Goal: Information Seeking & Learning: Learn about a topic

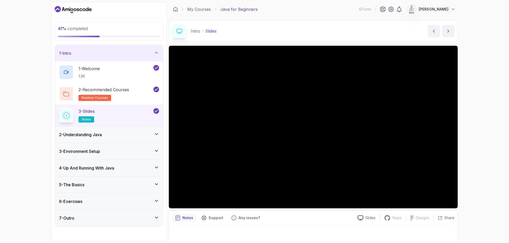
click at [140, 135] on div "2 - Understanding Java" at bounding box center [109, 134] width 100 height 6
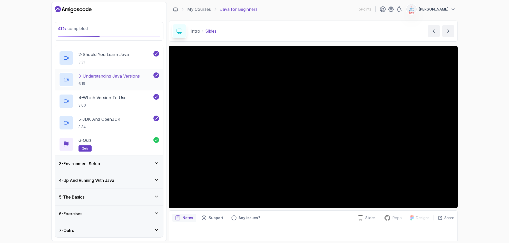
scroll to position [53, 0]
click at [100, 163] on h3 "3 - Environment Setup" at bounding box center [79, 162] width 41 height 6
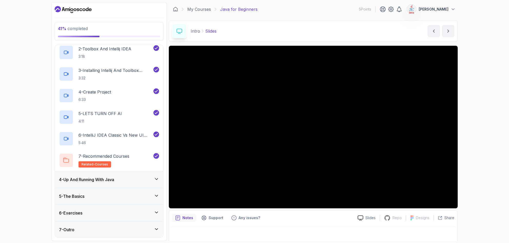
scroll to position [75, 0]
click at [93, 164] on span "related-courses" at bounding box center [95, 164] width 26 height 4
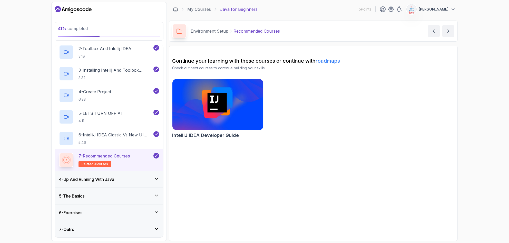
click at [99, 179] on h3 "4 - Up And Running With Java" at bounding box center [86, 179] width 55 height 6
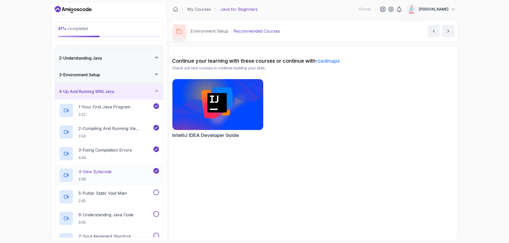
scroll to position [4, 0]
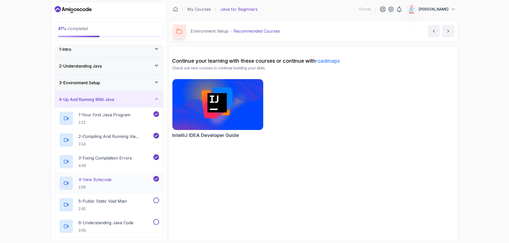
click at [106, 182] on p "4 - View Bytecode" at bounding box center [95, 179] width 33 height 6
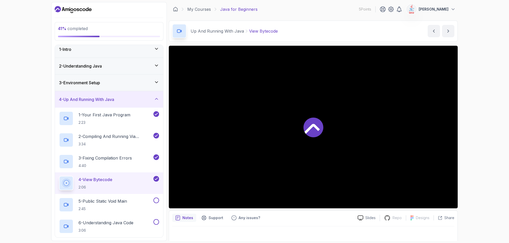
click at [315, 130] on icon at bounding box center [314, 127] width 20 height 20
click at [97, 200] on p "5 - Public Static Void Main" at bounding box center [103, 201] width 49 height 6
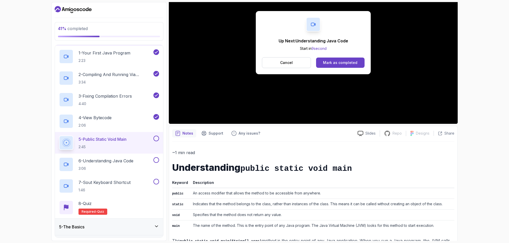
scroll to position [105, 0]
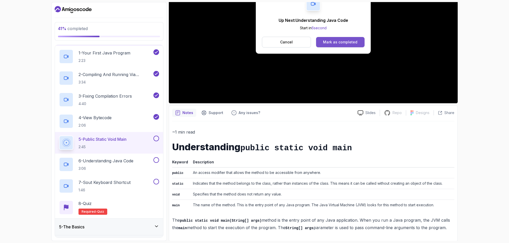
click at [348, 41] on div "Mark as completed" at bounding box center [340, 42] width 34 height 5
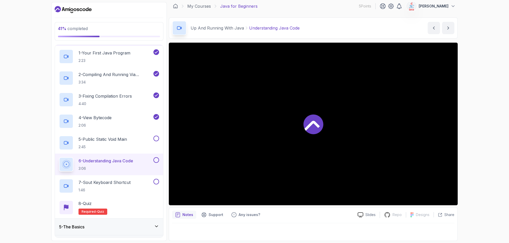
scroll to position [3, 0]
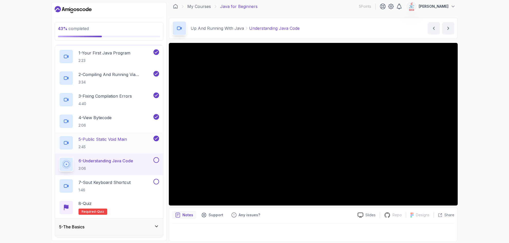
click at [97, 138] on p "5 - Public Static Void Main" at bounding box center [103, 139] width 49 height 6
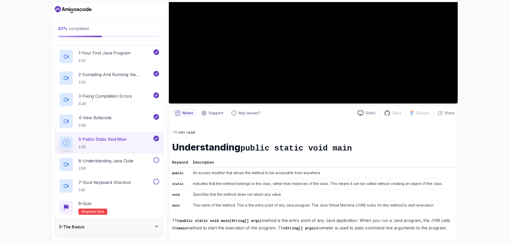
scroll to position [105, 0]
drag, startPoint x: 273, startPoint y: 182, endPoint x: 282, endPoint y: 185, distance: 10.0
click at [282, 185] on td "Indicates that the method belongs to the class, rather than instances of the cl…" at bounding box center [323, 183] width 264 height 11
click at [286, 243] on div at bounding box center [254, 243] width 509 height 0
click at [328, 171] on td "An access modifier that allows the method to be accessible from anywhere." at bounding box center [323, 172] width 264 height 11
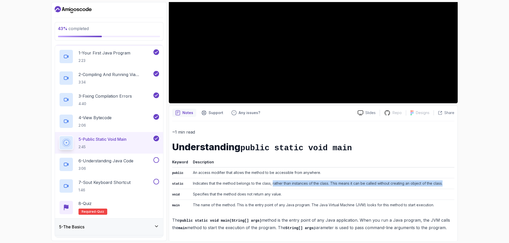
drag, startPoint x: 273, startPoint y: 183, endPoint x: 446, endPoint y: 185, distance: 173.5
click at [446, 185] on td "Indicates that the method belongs to the class, rather than instances of the cl…" at bounding box center [323, 183] width 264 height 11
click at [446, 243] on div at bounding box center [254, 243] width 509 height 0
click at [395, 156] on div "~1 min read Understanding public static void main Keyword Description public An…" at bounding box center [313, 179] width 282 height 103
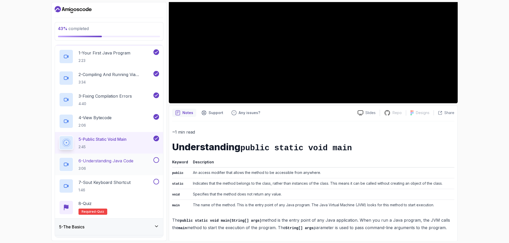
click at [98, 159] on p "6 - Understanding Java Code" at bounding box center [106, 161] width 55 height 6
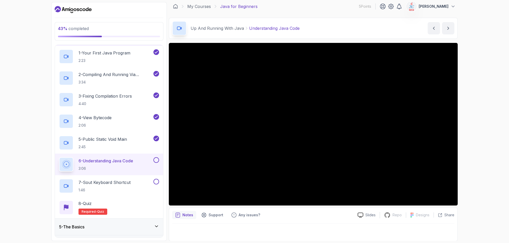
click at [466, 37] on div "43 % completed 1 - Intro 2 - Understanding Java 3 - Environment Setup 4 - Up An…" at bounding box center [254, 121] width 509 height 243
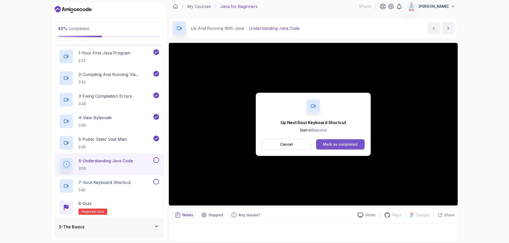
click at [330, 144] on div "Mark as completed" at bounding box center [340, 144] width 34 height 5
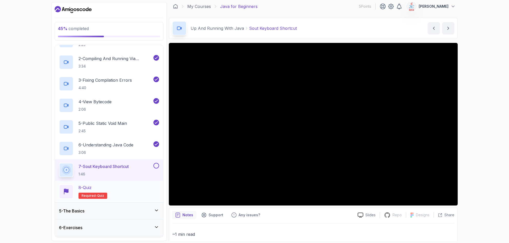
scroll to position [96, 0]
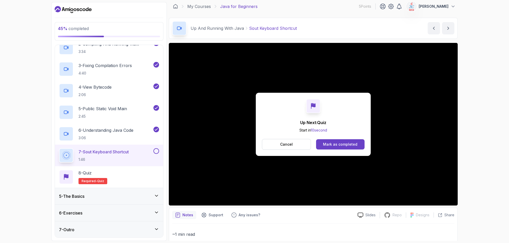
click at [334, 150] on div "Up Next: Quiz Start in 10 second Cancel Mark as completed" at bounding box center [313, 124] width 115 height 63
click at [334, 147] on button "Mark as completed" at bounding box center [340, 144] width 49 height 10
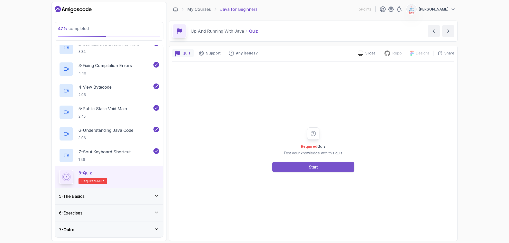
click at [312, 167] on div "Start" at bounding box center [313, 167] width 9 height 6
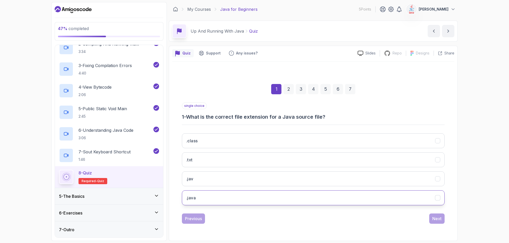
click at [194, 199] on h3 ".java" at bounding box center [190, 198] width 9 height 6
click at [435, 218] on div "Next" at bounding box center [436, 218] width 9 height 6
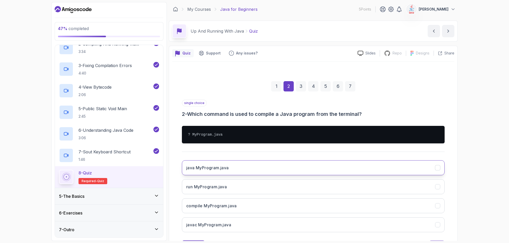
scroll to position [24, 0]
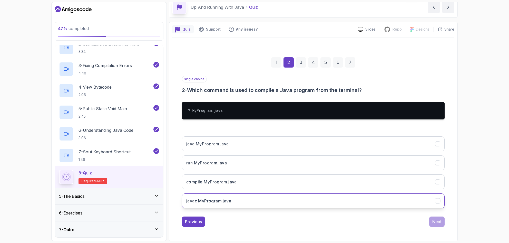
click at [201, 200] on h3 "javac MyProgram.java" at bounding box center [208, 201] width 45 height 6
click at [438, 224] on div "Next" at bounding box center [436, 221] width 9 height 6
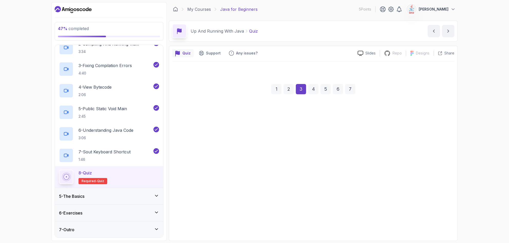
scroll to position [0, 0]
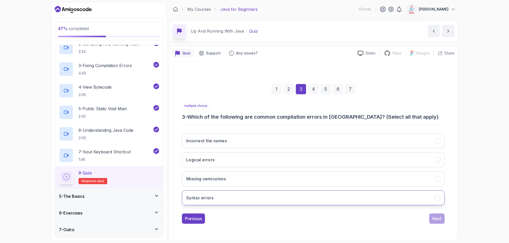
click at [234, 197] on button "Syntax errors" at bounding box center [313, 197] width 263 height 15
click at [442, 220] on button "Next" at bounding box center [436, 218] width 15 height 10
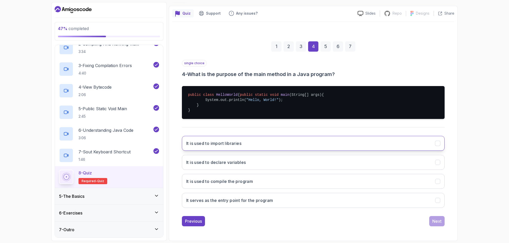
scroll to position [45, 0]
click at [227, 71] on h3 "4 - What is the purpose of the main method in a Java program?" at bounding box center [313, 74] width 263 height 7
click at [232, 243] on div at bounding box center [254, 243] width 509 height 0
click at [346, 62] on div "single choice 4 - What is the purpose of the main method in a Java program?" at bounding box center [313, 69] width 263 height 18
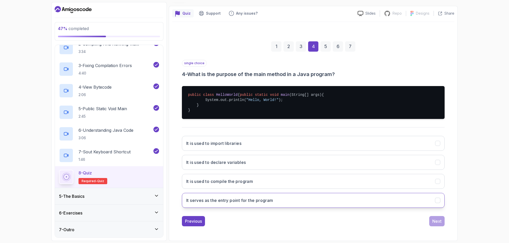
click at [217, 198] on h3 "It serves as the entry point for the program" at bounding box center [229, 200] width 87 height 6
click at [438, 223] on div "Next" at bounding box center [436, 221] width 9 height 6
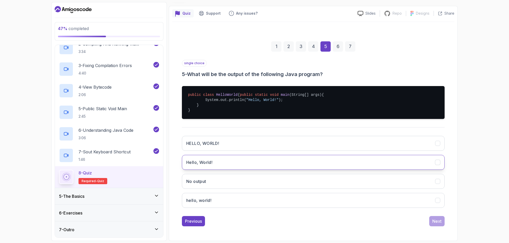
click at [212, 166] on button "Hello, World!" at bounding box center [313, 162] width 263 height 15
click at [435, 222] on div "Next" at bounding box center [436, 221] width 9 height 6
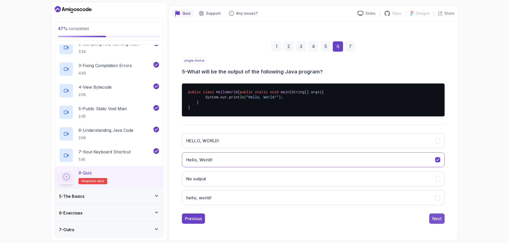
scroll to position [0, 0]
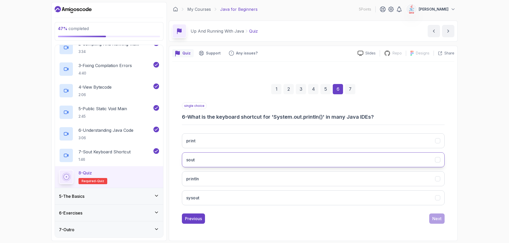
click at [206, 158] on button "sout" at bounding box center [313, 159] width 263 height 15
click at [439, 220] on div "Next" at bounding box center [436, 218] width 9 height 6
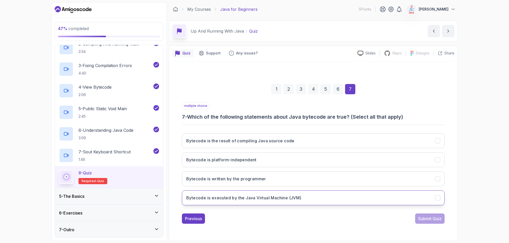
click at [246, 200] on h3 "Bytecode is executed by the Java Virtual Machine (JVM)" at bounding box center [243, 198] width 115 height 6
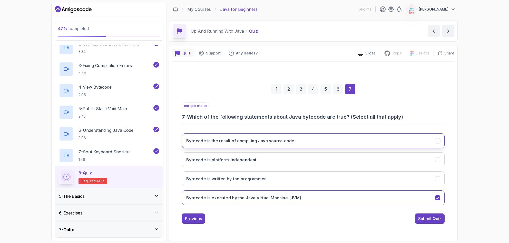
click at [236, 142] on h3 "Bytecode is the result of compiling Java source code" at bounding box center [240, 141] width 108 height 6
click at [432, 219] on div "Submit Quiz" at bounding box center [429, 218] width 23 height 6
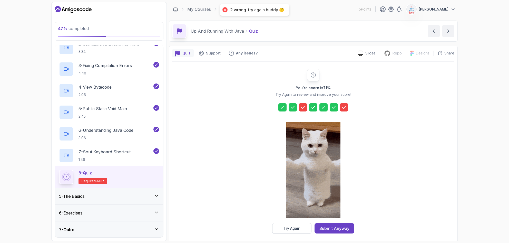
click at [304, 108] on icon at bounding box center [303, 107] width 5 height 5
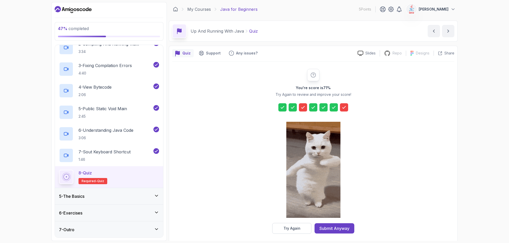
scroll to position [3, 0]
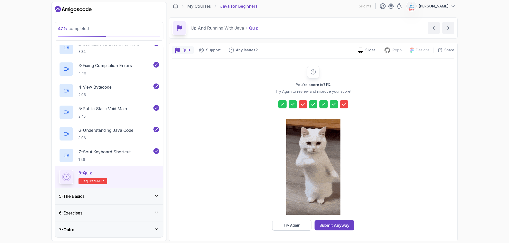
click at [303, 103] on icon at bounding box center [303, 104] width 5 height 5
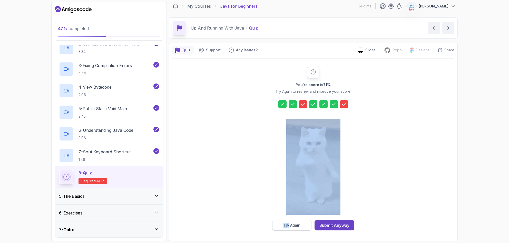
click at [303, 103] on icon at bounding box center [303, 104] width 5 height 5
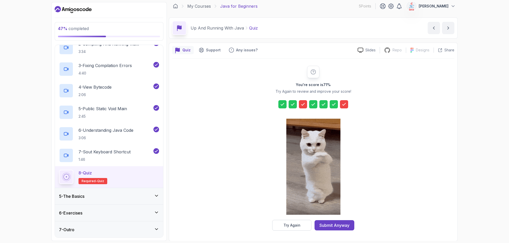
click at [405, 117] on div "You're score is 71 % Try Again to review and improve your score! Try Again Subm…" at bounding box center [313, 148] width 282 height 165
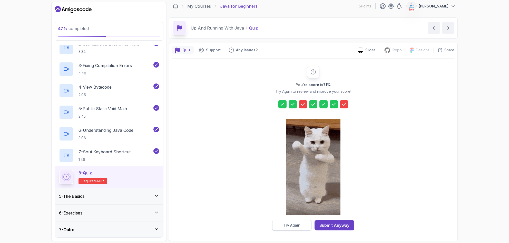
click at [300, 225] on div "Try Again" at bounding box center [292, 225] width 17 height 5
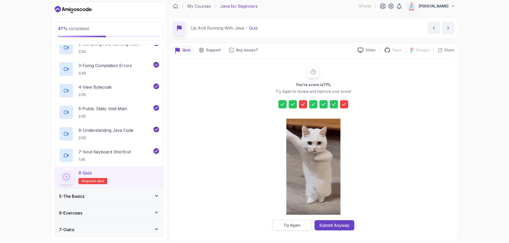
scroll to position [0, 0]
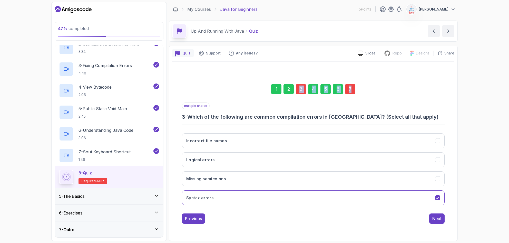
drag, startPoint x: 300, startPoint y: 91, endPoint x: 434, endPoint y: 94, distance: 134.5
click at [434, 94] on div "1 2 3 4 5 6 7" at bounding box center [313, 89] width 263 height 27
click at [282, 90] on div "1 2 3 4 5 6 7" at bounding box center [313, 89] width 263 height 27
click at [278, 88] on div "1" at bounding box center [276, 89] width 10 height 10
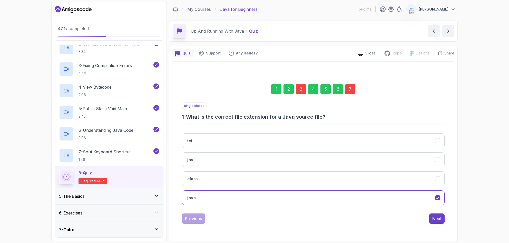
click at [286, 88] on div "2" at bounding box center [289, 89] width 10 height 10
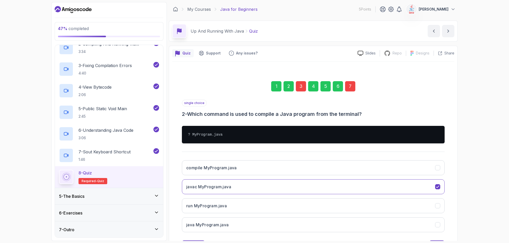
click at [301, 86] on div "3" at bounding box center [301, 86] width 10 height 10
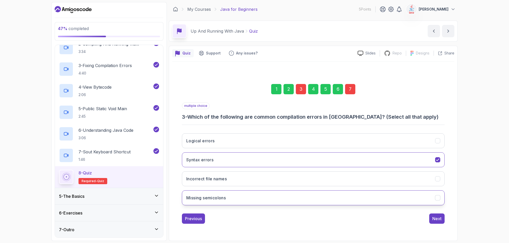
click at [248, 198] on button "Missing semicolons" at bounding box center [313, 197] width 263 height 15
click at [315, 88] on div "4" at bounding box center [313, 89] width 10 height 10
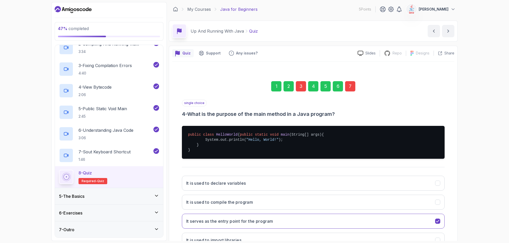
click at [324, 87] on div "5" at bounding box center [326, 86] width 10 height 10
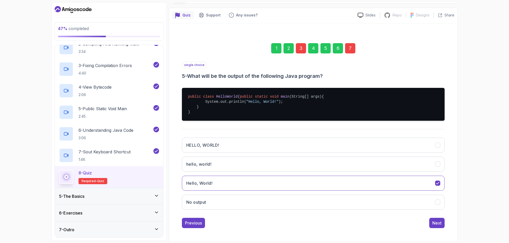
scroll to position [45, 0]
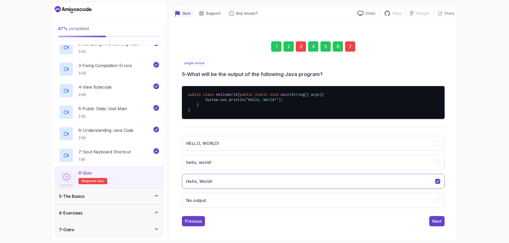
click at [339, 42] on div "6" at bounding box center [338, 46] width 10 height 10
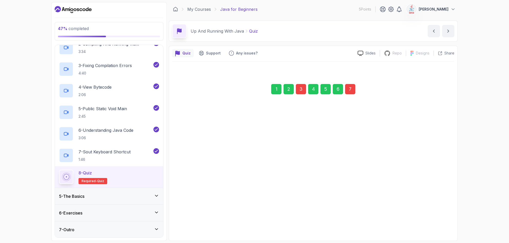
scroll to position [0, 0]
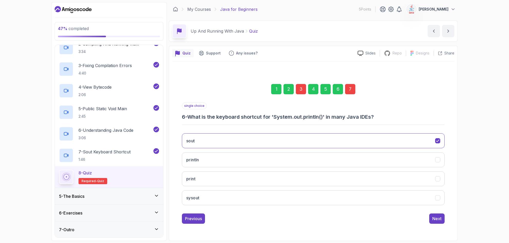
click at [351, 88] on div "7" at bounding box center [350, 89] width 10 height 10
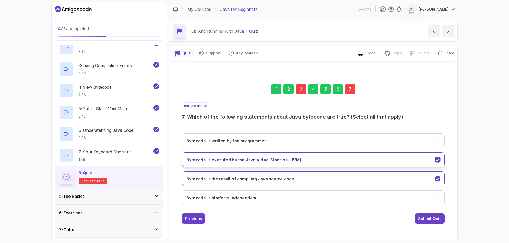
click at [436, 159] on icon "Bytecode is executed by the Java Virtual Machine (JVM)" at bounding box center [438, 159] width 5 height 5
click at [432, 220] on div "Submit Quiz" at bounding box center [429, 218] width 23 height 6
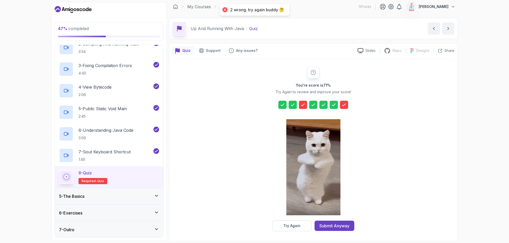
scroll to position [3, 0]
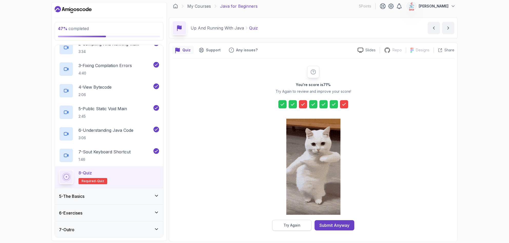
click at [290, 225] on div "Try Again" at bounding box center [292, 225] width 17 height 5
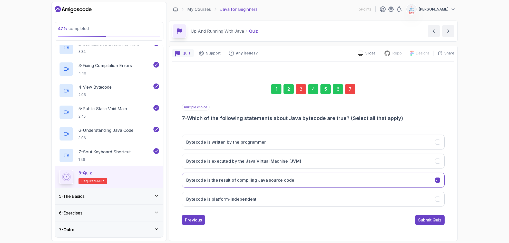
scroll to position [0, 0]
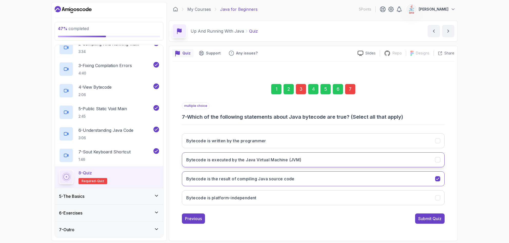
click at [436, 161] on icon "Bytecode is executed by the Java Virtual Machine (JVM)" at bounding box center [438, 159] width 5 height 5
click at [438, 180] on icon "Bytecode is the result of compiling Java source code" at bounding box center [438, 178] width 5 height 5
click at [429, 219] on div "Submit Quiz" at bounding box center [429, 218] width 23 height 6
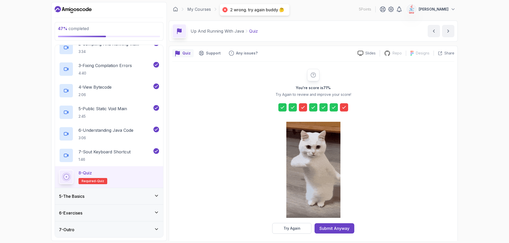
click at [304, 108] on icon at bounding box center [303, 107] width 5 height 5
click at [291, 226] on div "Try Again" at bounding box center [292, 228] width 17 height 5
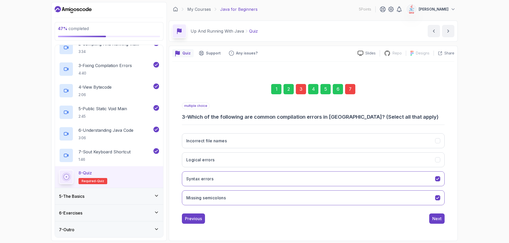
click at [299, 88] on div "3" at bounding box center [301, 89] width 10 height 10
click at [301, 89] on div "3" at bounding box center [301, 89] width 10 height 10
click at [439, 197] on icon "Missing semicolons" at bounding box center [437, 198] width 3 height 2
click at [437, 140] on icon "Incorrect file names" at bounding box center [438, 140] width 5 height 5
click at [438, 216] on div "Next" at bounding box center [436, 218] width 9 height 6
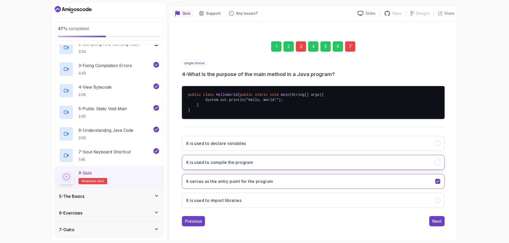
scroll to position [45, 0]
click at [437, 220] on div "Next" at bounding box center [436, 221] width 9 height 6
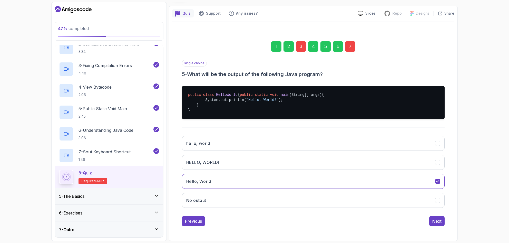
click at [437, 220] on div "Next" at bounding box center [436, 221] width 9 height 6
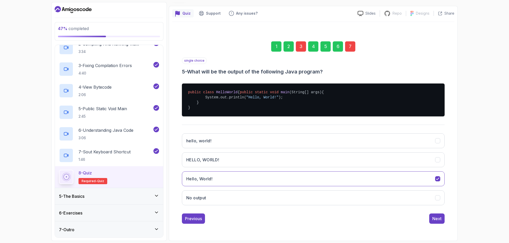
scroll to position [0, 0]
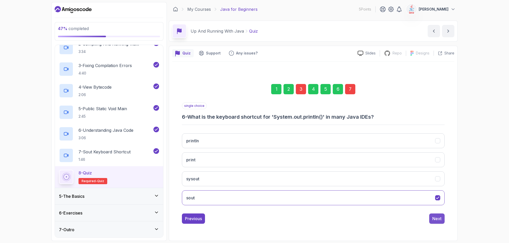
click at [436, 221] on div "Next" at bounding box center [436, 218] width 9 height 6
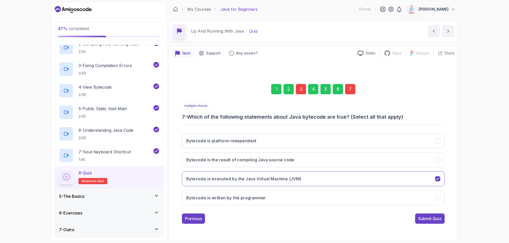
click at [436, 221] on div "Submit Quiz" at bounding box center [429, 218] width 23 height 6
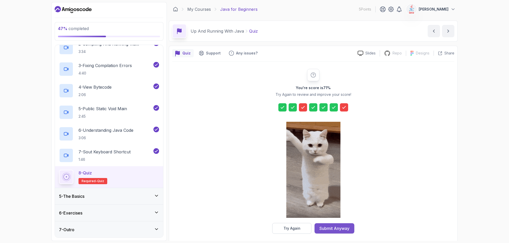
click at [330, 230] on div "Submit Anyway" at bounding box center [335, 228] width 30 height 6
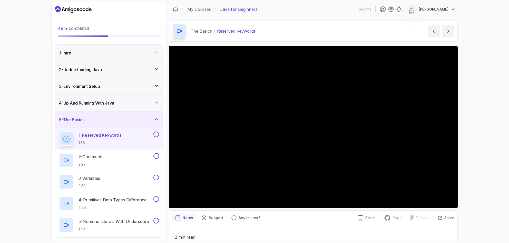
scroll to position [31, 0]
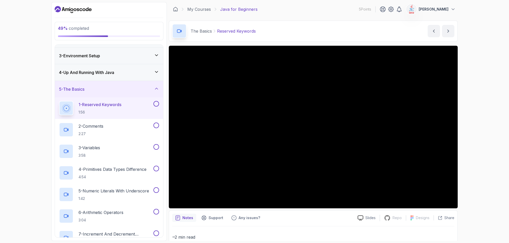
click at [158, 105] on button at bounding box center [156, 104] width 6 height 6
click at [156, 124] on button at bounding box center [156, 125] width 6 height 6
click at [136, 126] on div "2 - Comments 2:27" at bounding box center [105, 129] width 93 height 14
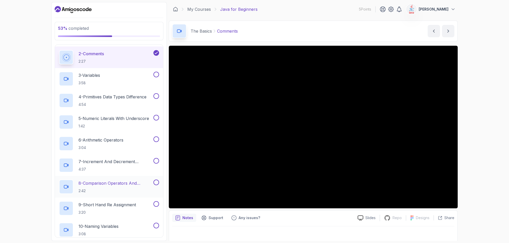
scroll to position [62, 0]
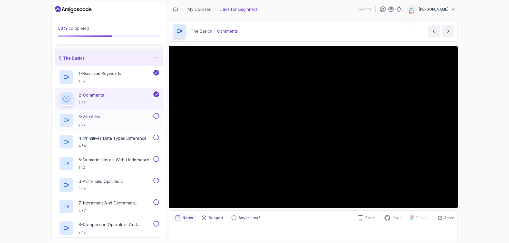
click at [157, 115] on button at bounding box center [156, 116] width 6 height 6
click at [115, 119] on div "3 - Variables 3:58" at bounding box center [105, 120] width 93 height 14
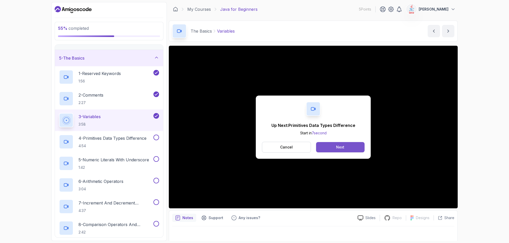
click at [337, 145] on div "Next" at bounding box center [340, 147] width 8 height 5
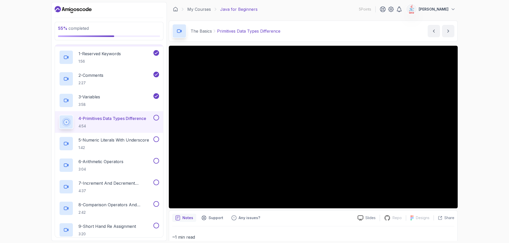
scroll to position [78, 0]
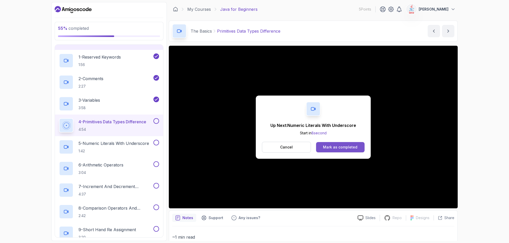
click at [360, 144] on button "Mark as completed" at bounding box center [340, 147] width 49 height 10
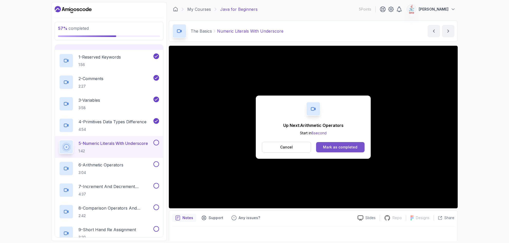
click at [352, 142] on button "Mark as completed" at bounding box center [340, 147] width 49 height 10
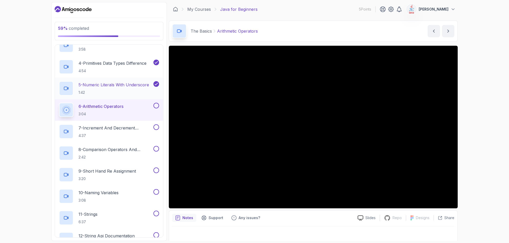
scroll to position [140, 0]
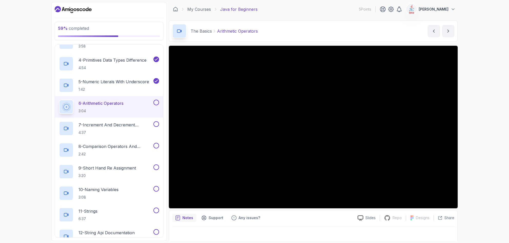
click at [155, 101] on button at bounding box center [156, 103] width 6 height 6
click at [155, 124] on button at bounding box center [156, 124] width 6 height 6
click at [155, 147] on button at bounding box center [156, 146] width 6 height 6
click at [117, 166] on p "9 - Short Hand Re Assignment" at bounding box center [107, 168] width 57 height 6
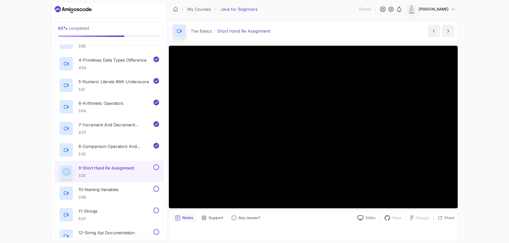
scroll to position [3, 0]
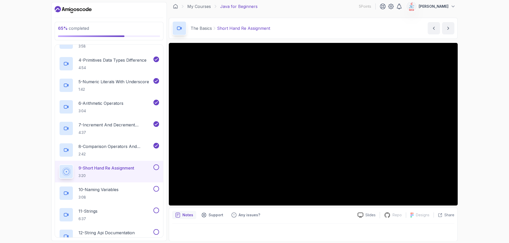
click at [123, 170] on p "9 - Short Hand Re Assignment" at bounding box center [107, 168] width 56 height 6
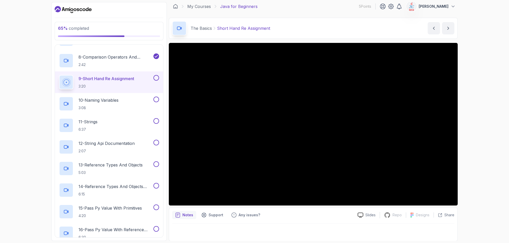
scroll to position [232, 0]
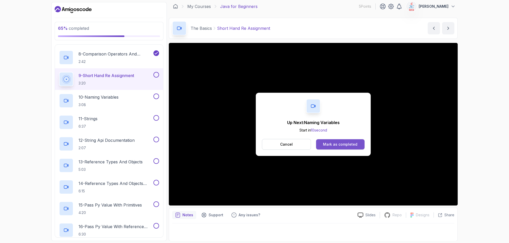
click at [352, 139] on button "Mark as completed" at bounding box center [340, 144] width 49 height 10
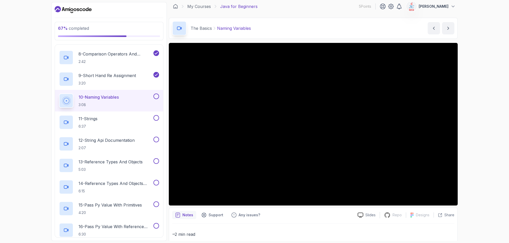
click at [157, 95] on button at bounding box center [156, 96] width 6 height 6
click at [106, 122] on div "11 - Strings 6:37" at bounding box center [105, 122] width 93 height 14
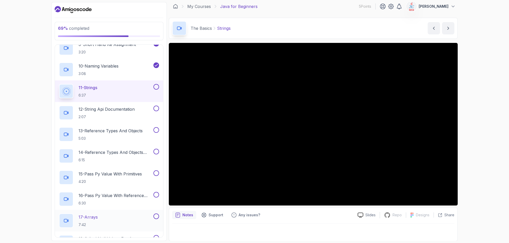
scroll to position [263, 0]
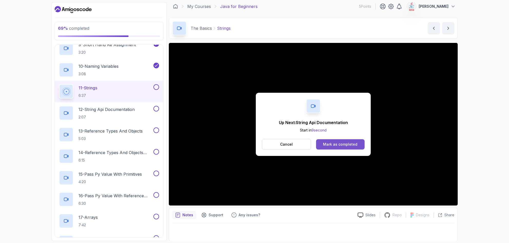
click at [338, 144] on div "Mark as completed" at bounding box center [340, 144] width 34 height 5
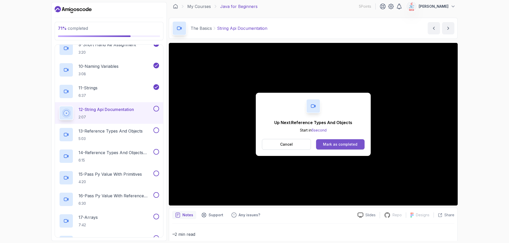
click at [334, 143] on div "Mark as completed" at bounding box center [340, 144] width 34 height 5
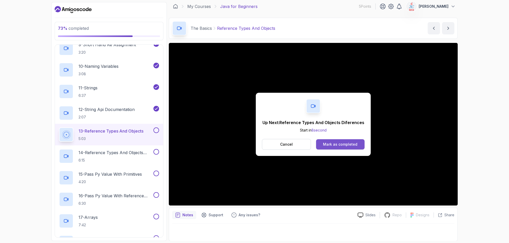
click at [338, 144] on div "Mark as completed" at bounding box center [340, 144] width 34 height 5
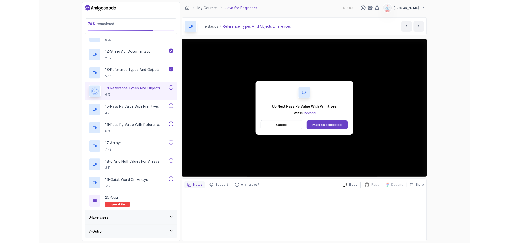
scroll to position [324, 0]
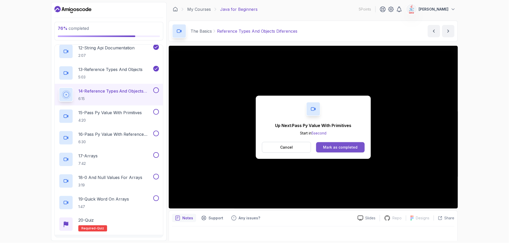
click at [331, 148] on div "Mark as completed" at bounding box center [340, 147] width 34 height 5
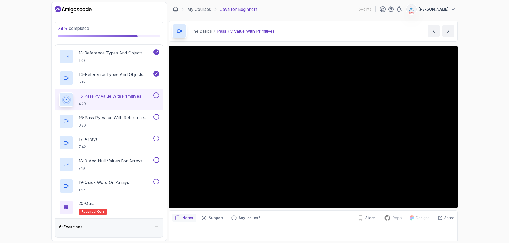
scroll to position [355, 0]
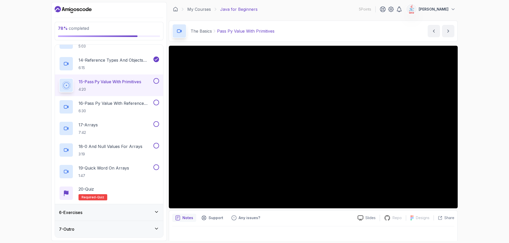
click at [82, 212] on h3 "6 - Exercises" at bounding box center [70, 212] width 23 height 6
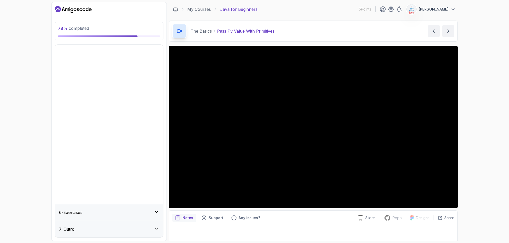
scroll to position [0, 0]
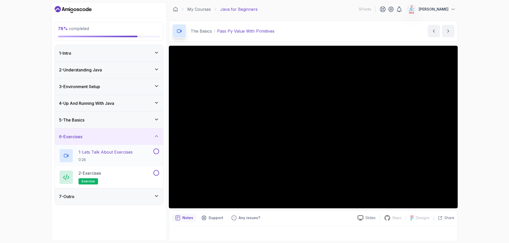
click at [108, 153] on p "1 - Lets Talk About Exercises" at bounding box center [106, 152] width 54 height 6
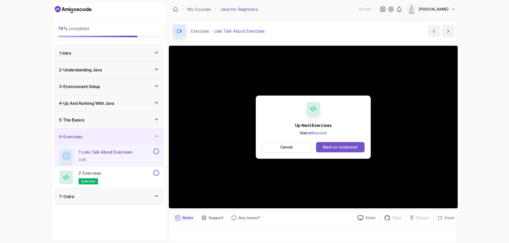
click at [330, 143] on button "Mark as completed" at bounding box center [340, 147] width 49 height 10
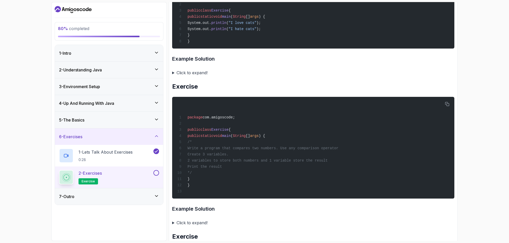
scroll to position [308, 0]
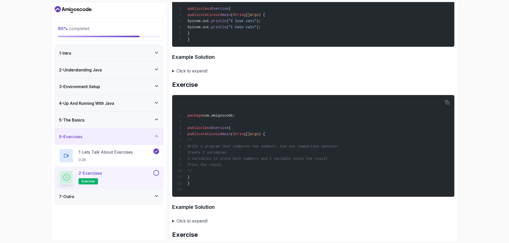
click at [173, 70] on summary "Click to expand!" at bounding box center [313, 70] width 282 height 7
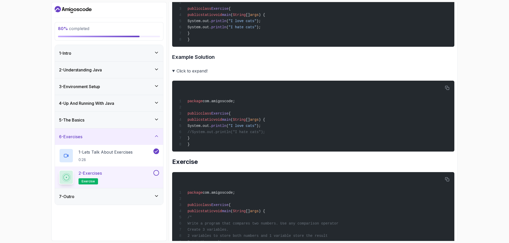
click at [173, 70] on summary "Click to expand!" at bounding box center [313, 70] width 282 height 7
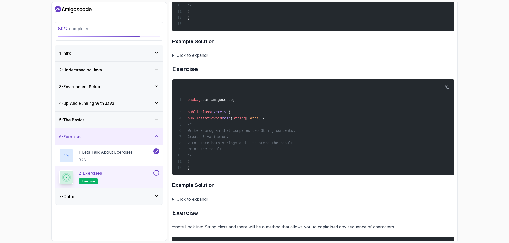
scroll to position [493, 0]
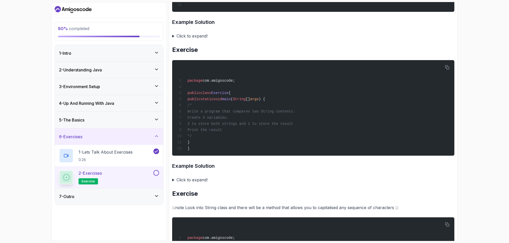
click at [175, 179] on summary "Click to expand!" at bounding box center [313, 179] width 282 height 7
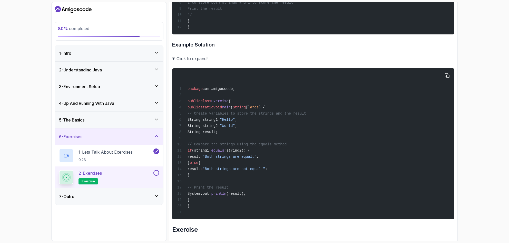
scroll to position [616, 0]
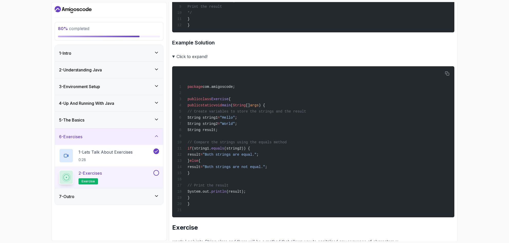
click at [173, 55] on summary "Click to expand!" at bounding box center [313, 56] width 282 height 7
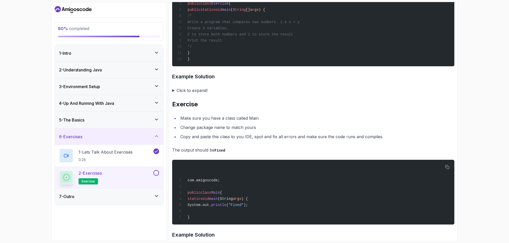
scroll to position [1007, 0]
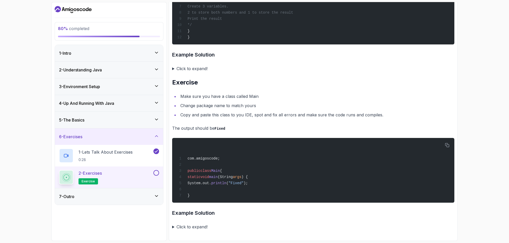
click at [159, 195] on div "7 - Outro" at bounding box center [109, 196] width 100 height 6
